Goal: Communication & Community: Answer question/provide support

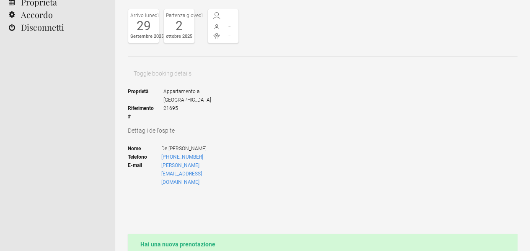
scroll to position [140, 0]
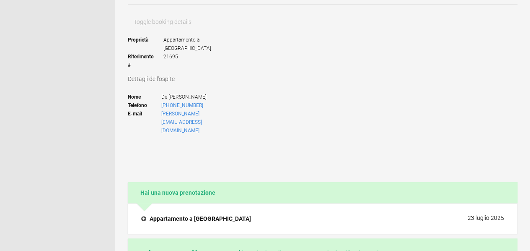
type textarea "T"
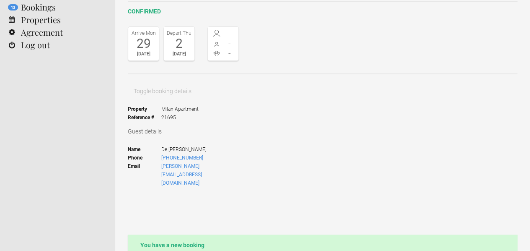
scroll to position [70, 0]
drag, startPoint x: 369, startPoint y: 188, endPoint x: 442, endPoint y: 184, distance: 72.6
paste textarea "ould I have your contact details to whom I can address the invoice?"
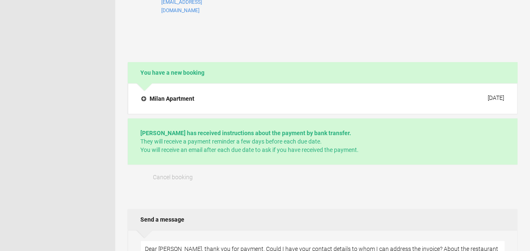
scroll to position [209, 0]
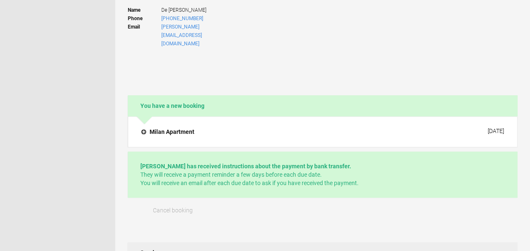
drag, startPoint x: 374, startPoint y: 57, endPoint x: 401, endPoint y: 57, distance: 26.4
paste textarea "109 / 5.000 Regarding the restaurants on Lake Maggiore, I'm now asking my partn…"
drag, startPoint x: 309, startPoint y: 62, endPoint x: 271, endPoint y: 62, distance: 37.3
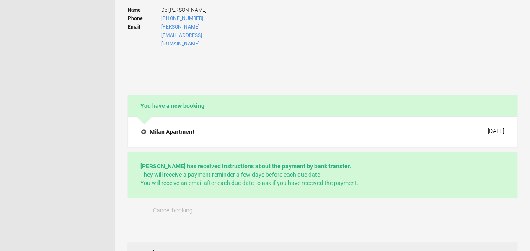
drag, startPoint x: 344, startPoint y: 70, endPoint x: 276, endPoint y: 63, distance: 67.4
drag, startPoint x: 346, startPoint y: 54, endPoint x: 333, endPoint y: 57, distance: 14.1
drag, startPoint x: 311, startPoint y: 64, endPoint x: 333, endPoint y: 57, distance: 22.4
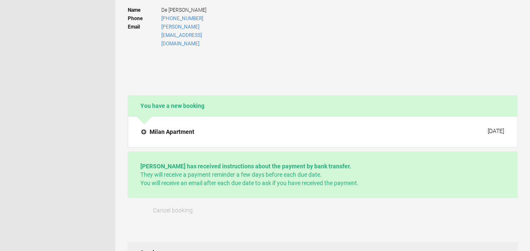
paste textarea "In a couple of days I'll send you a series of already tested suggestions."
drag, startPoint x: 370, startPoint y: 71, endPoint x: 409, endPoint y: 85, distance: 41.1
paste textarea "In a couple of days I will send you a short list of restaurants my partner has …"
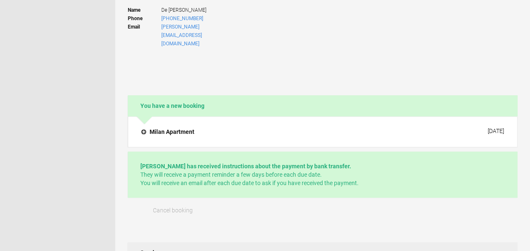
drag, startPoint x: 388, startPoint y: 77, endPoint x: 430, endPoint y: 75, distance: 42.8
drag, startPoint x: 408, startPoint y: 82, endPoint x: 187, endPoint y: 42, distance: 224.3
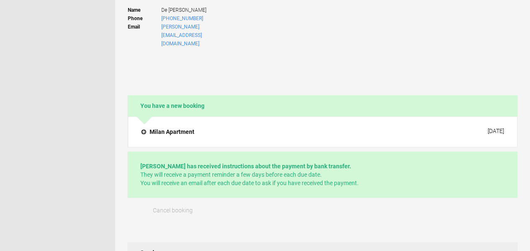
drag, startPoint x: 386, startPoint y: 81, endPoint x: 289, endPoint y: 49, distance: 102.8
paste textarea "Thank you for your payment. Could you please provide me with the contact detail…"
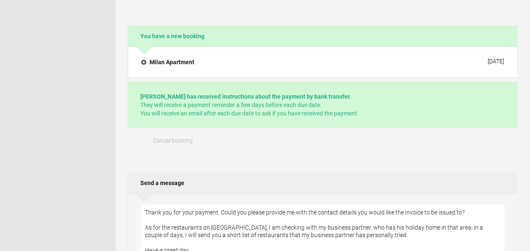
scroll to position [140, 0]
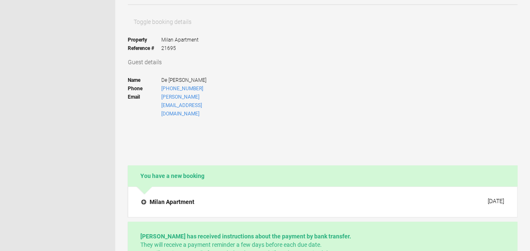
type textarea "Thank you for your payment. Could you please provide me with the contact detail…"
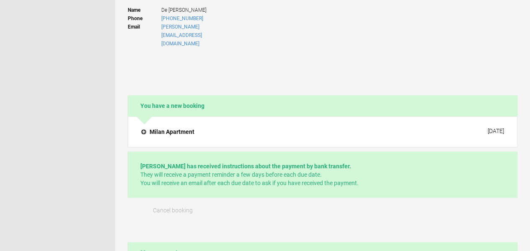
scroll to position [349, 0]
